Goal: Transaction & Acquisition: Book appointment/travel/reservation

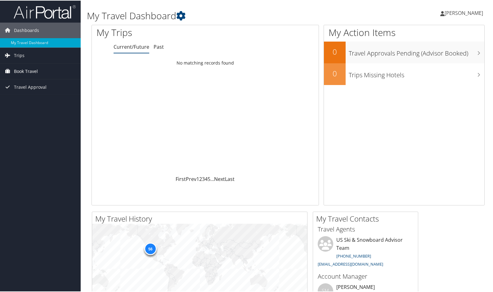
click at [40, 75] on link "Book Travel" at bounding box center [40, 71] width 81 height 16
click at [39, 105] on link "Book/Manage Online Trips" at bounding box center [40, 101] width 81 height 9
